Goal: Task Accomplishment & Management: Use online tool/utility

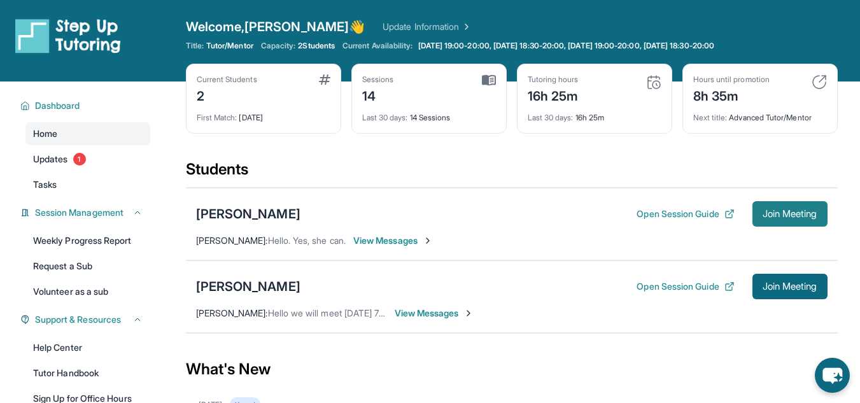
click at [753, 214] on button "Join Meeting" at bounding box center [790, 213] width 75 height 25
click at [802, 211] on span "Join Meeting" at bounding box center [790, 214] width 55 height 8
